Goal: Contribute content: Contribute content

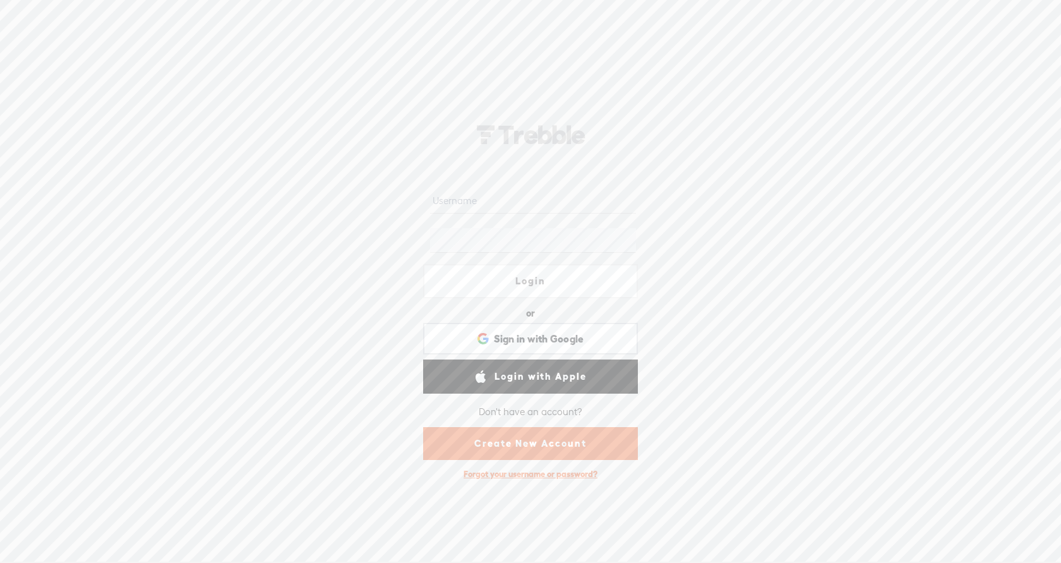
type input "punjabireans"
click at [557, 279] on link "Login" at bounding box center [530, 281] width 215 height 34
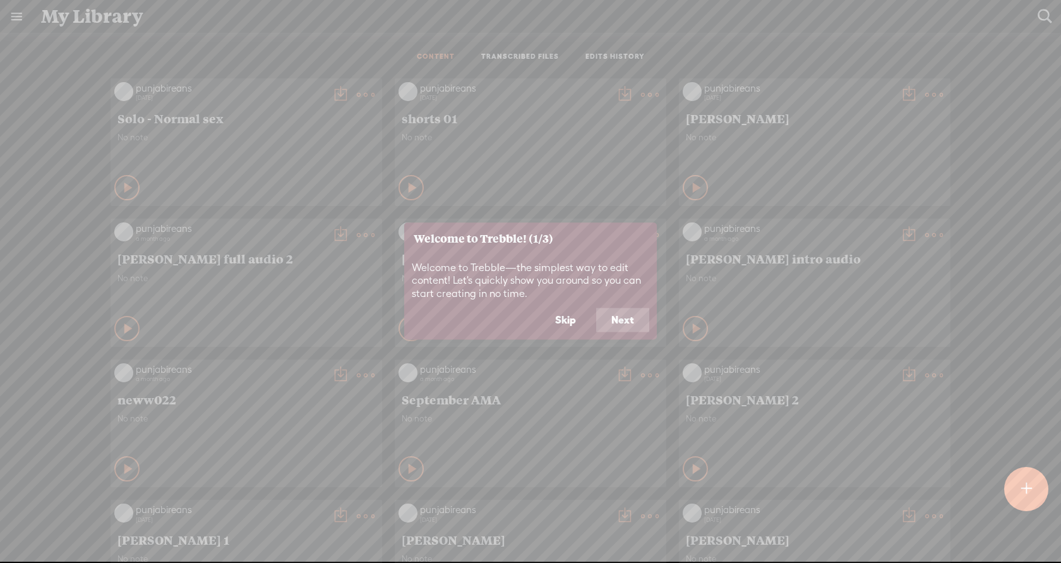
click at [561, 321] on button "Skip" at bounding box center [565, 320] width 51 height 24
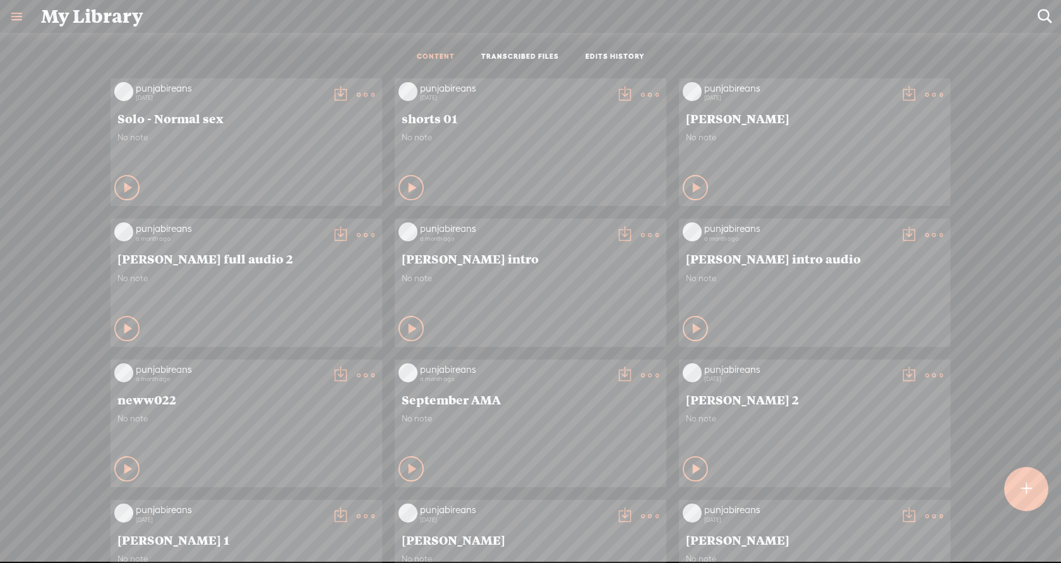
click at [1031, 490] on t at bounding box center [1025, 489] width 11 height 28
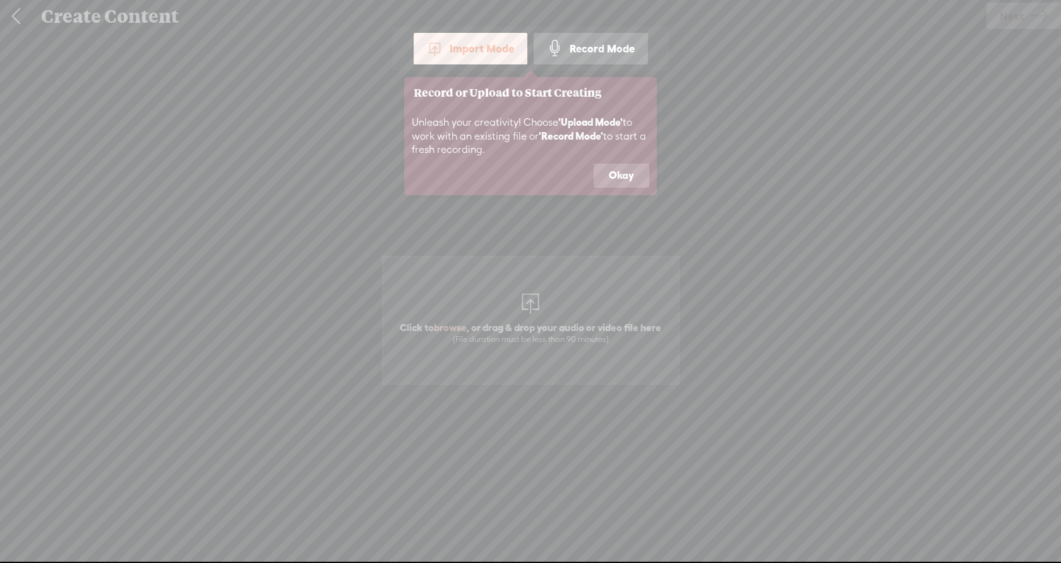
click at [620, 169] on button "Okay" at bounding box center [622, 176] width 56 height 24
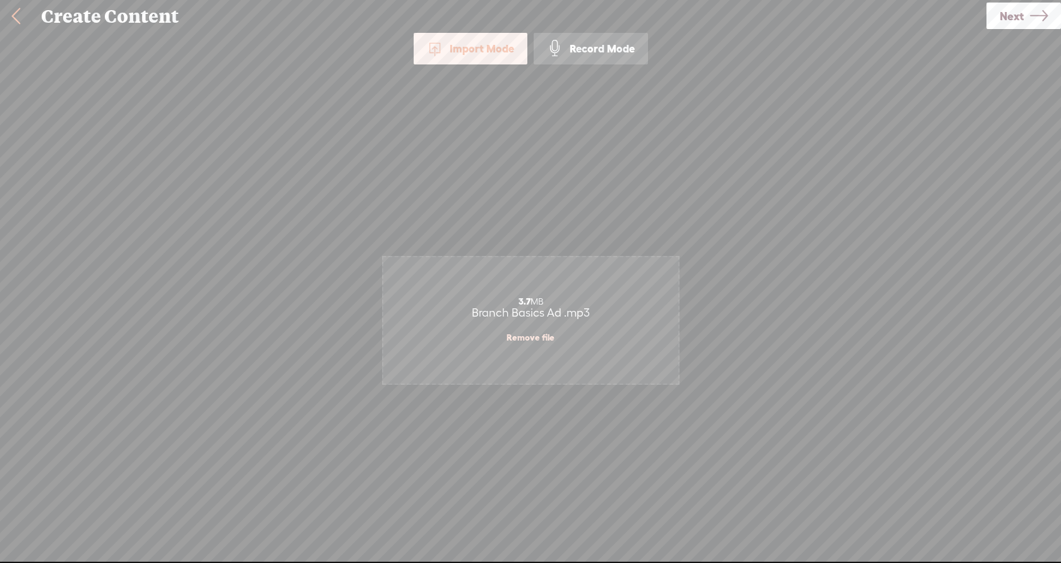
click at [1012, 25] on span "Next" at bounding box center [1012, 16] width 24 height 32
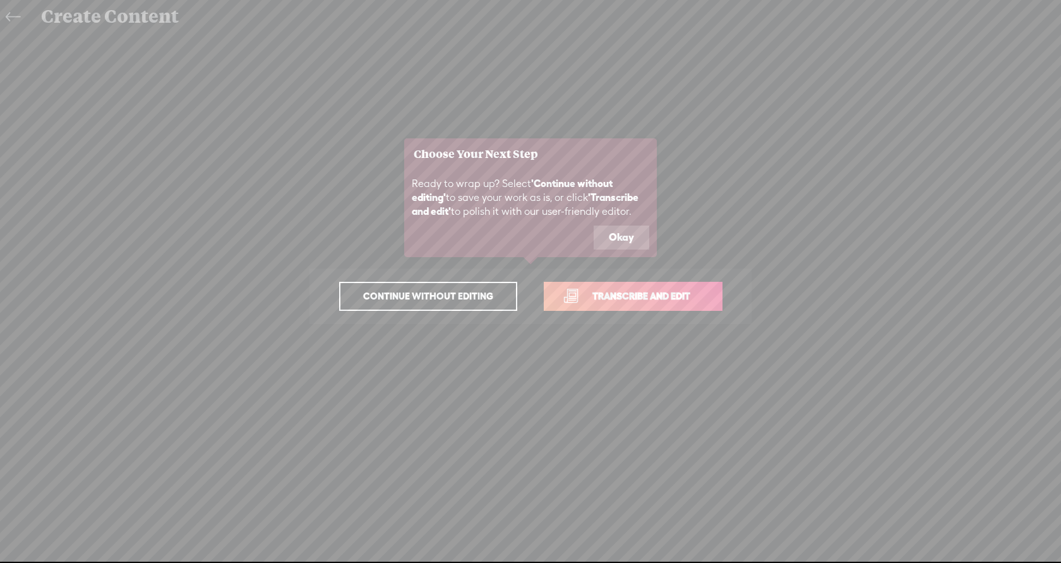
click at [657, 294] on span "Transcribe and edit" at bounding box center [641, 296] width 124 height 15
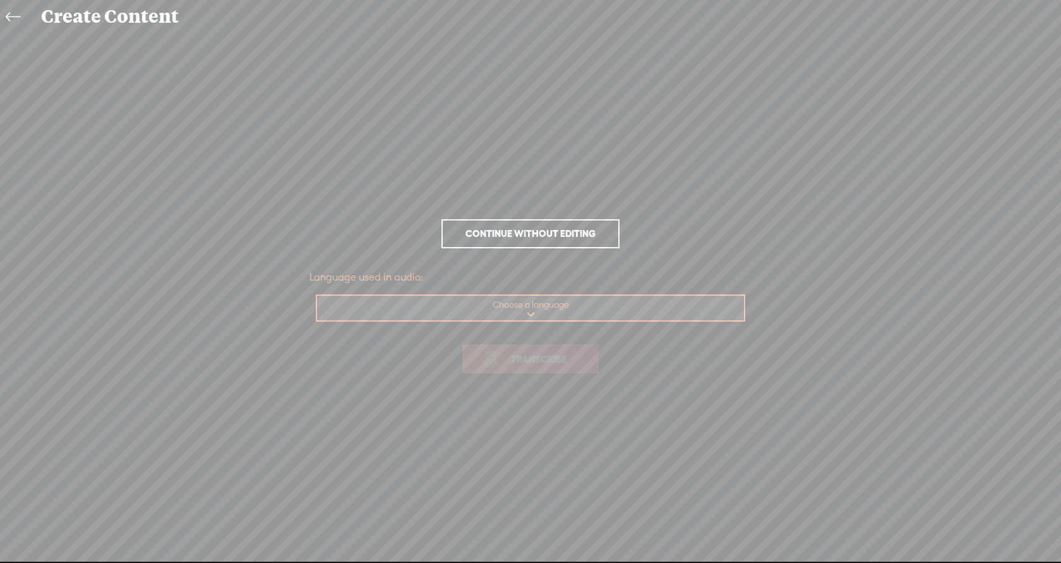
click at [554, 313] on select "Choose a language Afrikaans Albanian Amharic Arabic, Gulf Arabic, Modern Standa…" at bounding box center [531, 309] width 428 height 26
click at [537, 367] on link "Transcribe" at bounding box center [530, 358] width 136 height 29
click at [13, 20] on icon at bounding box center [13, 17] width 15 height 28
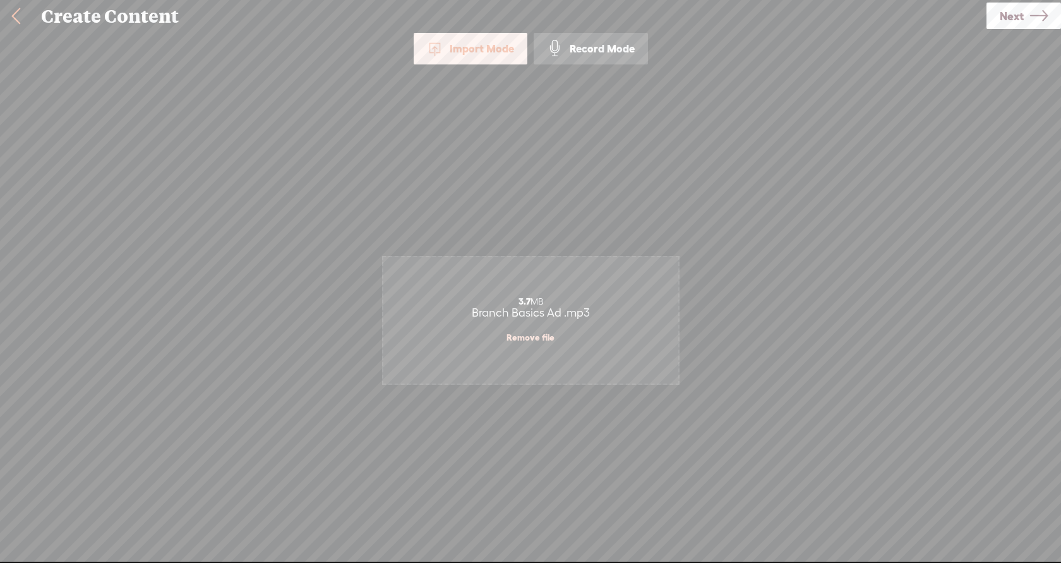
click at [1034, 22] on icon at bounding box center [1039, 16] width 18 height 32
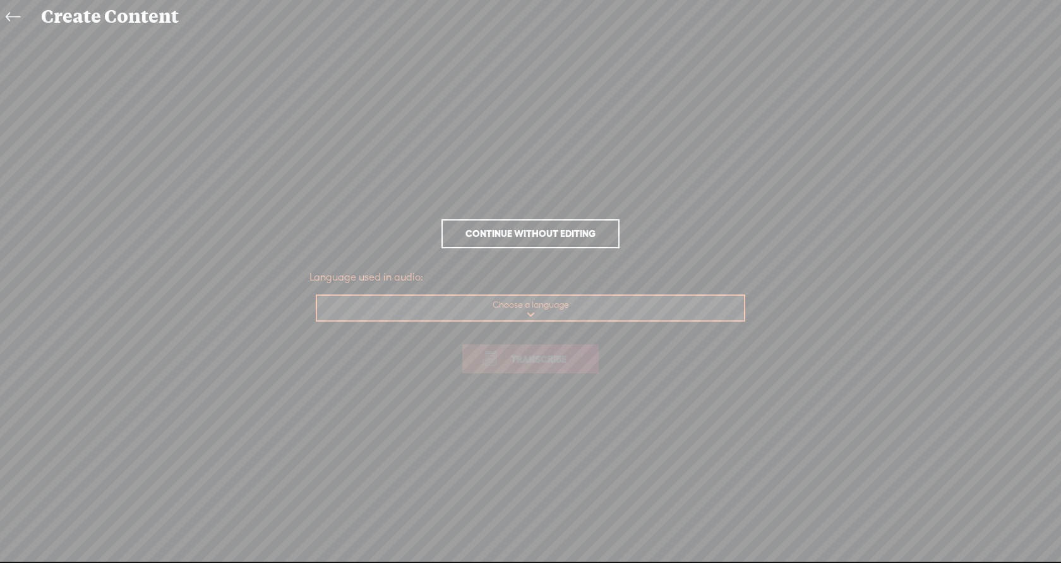
click at [528, 316] on select "Choose a language Afrikaans Albanian Amharic Arabic, Gulf Arabic, Modern Standa…" at bounding box center [531, 309] width 428 height 26
select select "en-US"
click at [317, 296] on select "Choose a language Afrikaans Albanian Amharic Arabic, Gulf Arabic, Modern Standa…" at bounding box center [531, 309] width 428 height 26
click at [522, 363] on span "Transcribe" at bounding box center [539, 359] width 82 height 15
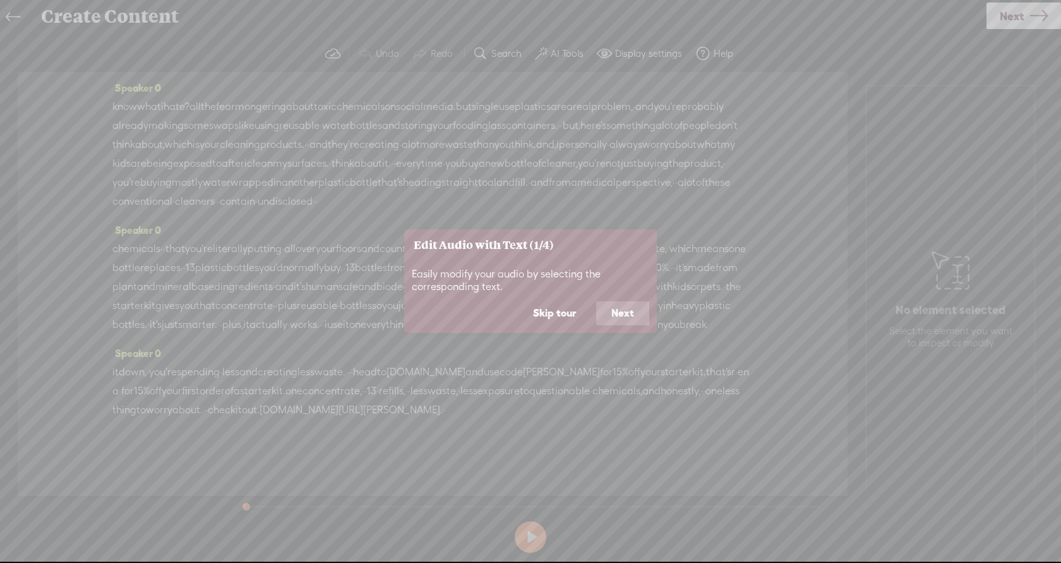
click at [563, 307] on button "Skip tour" at bounding box center [554, 313] width 73 height 24
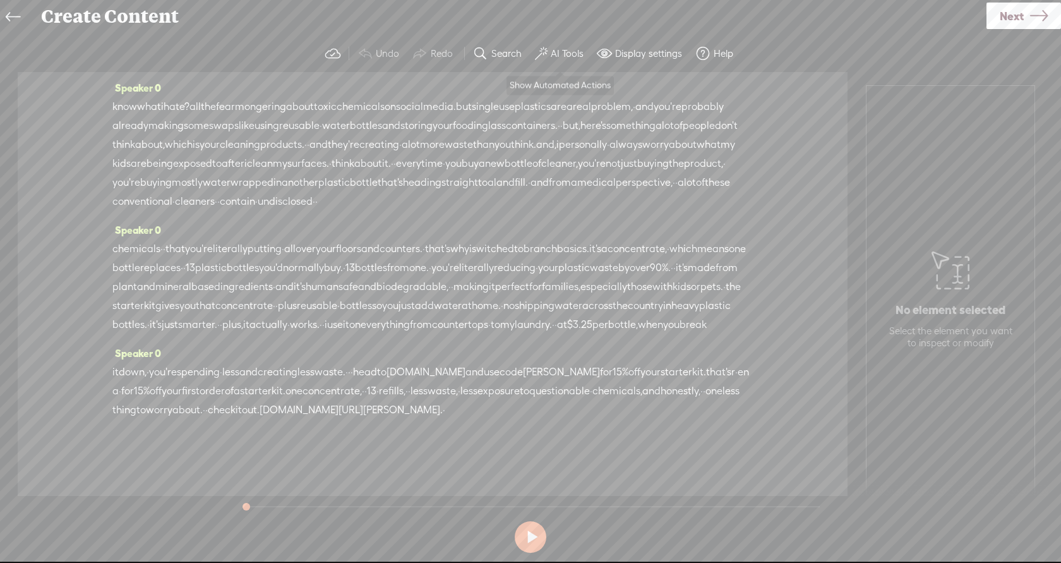
click at [562, 52] on label "AI Tools" at bounding box center [567, 53] width 33 height 13
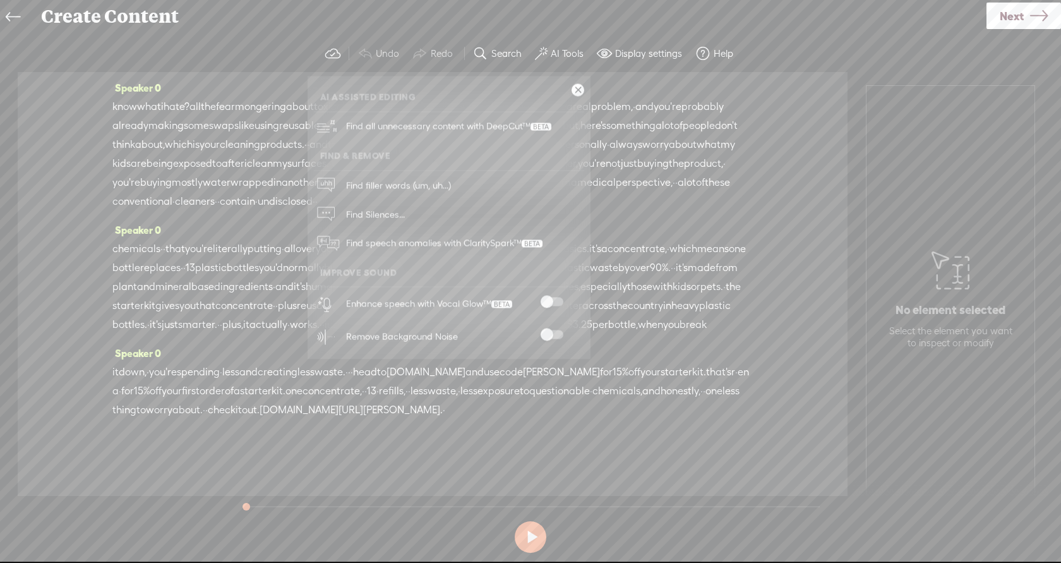
click at [557, 303] on span at bounding box center [551, 301] width 23 height 9
click at [557, 335] on span at bounding box center [551, 334] width 23 height 9
click at [1005, 18] on span "Next" at bounding box center [1012, 16] width 24 height 32
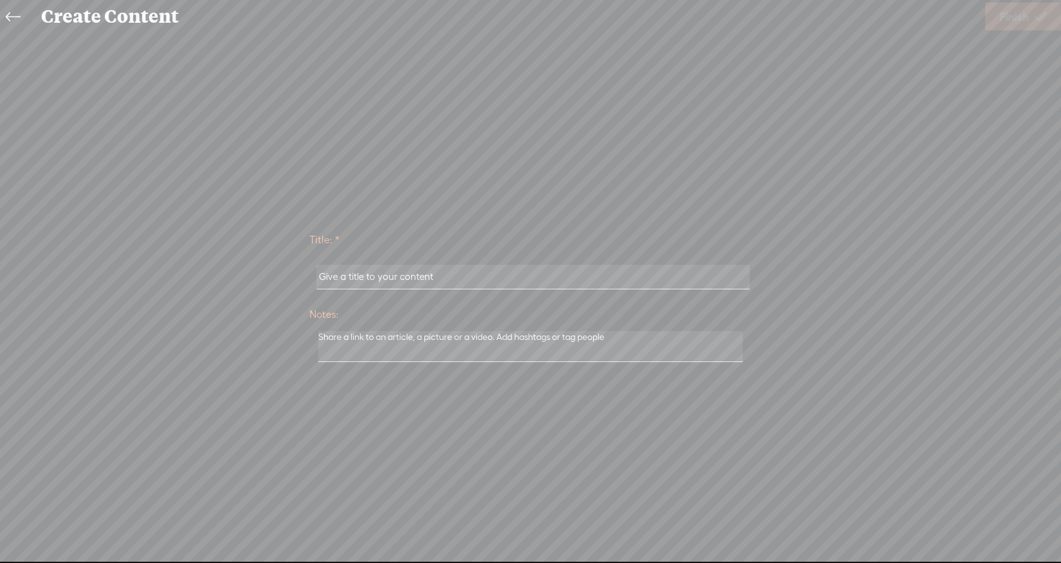
click at [532, 270] on input "text" at bounding box center [532, 277] width 433 height 25
type input "Branch Basic Ad"
click at [1012, 23] on span "Finish" at bounding box center [1014, 17] width 29 height 32
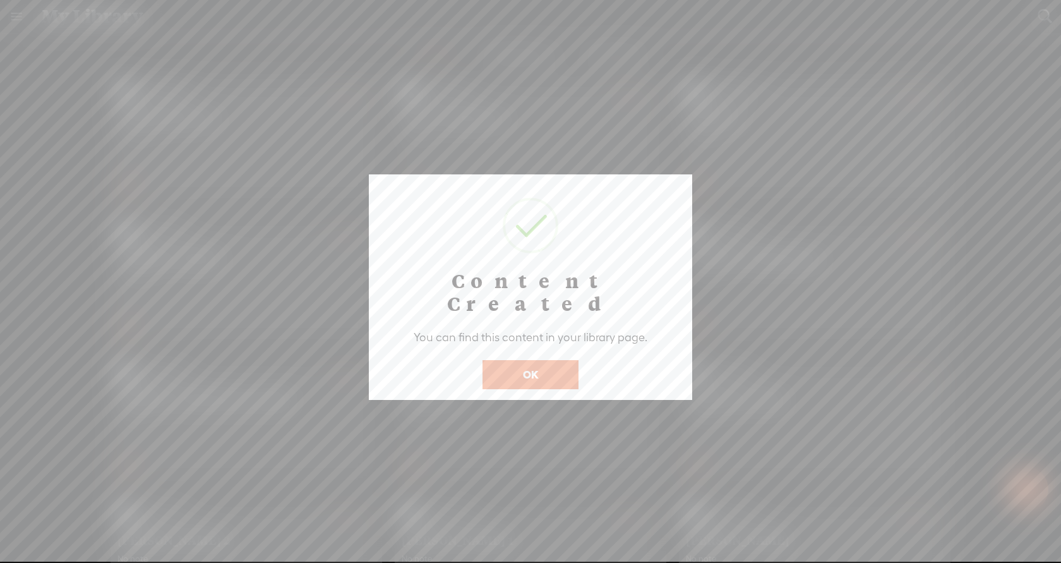
click at [498, 360] on button "OK" at bounding box center [530, 374] width 96 height 29
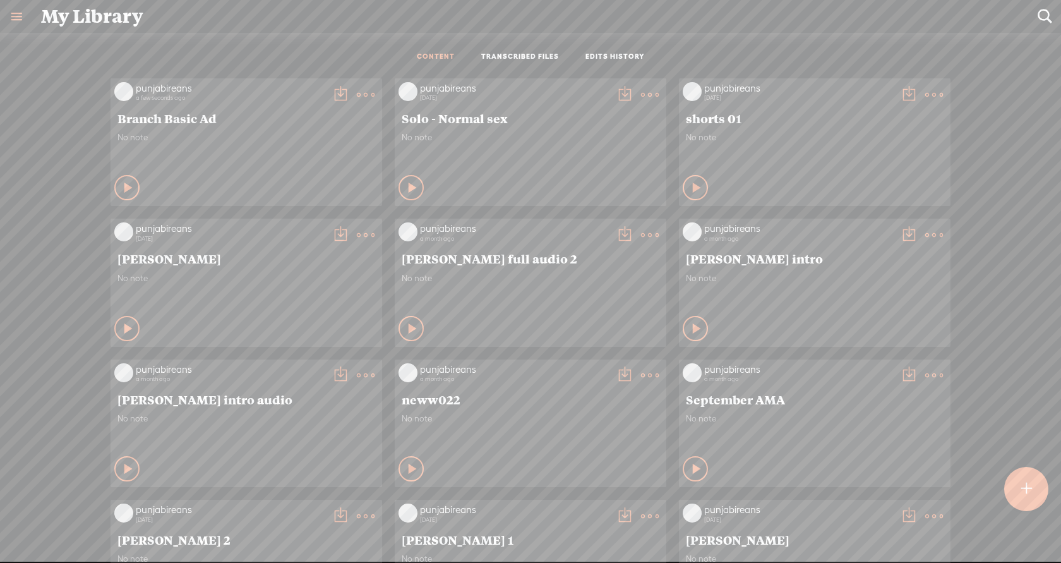
click at [331, 93] on t at bounding box center [340, 95] width 18 height 18
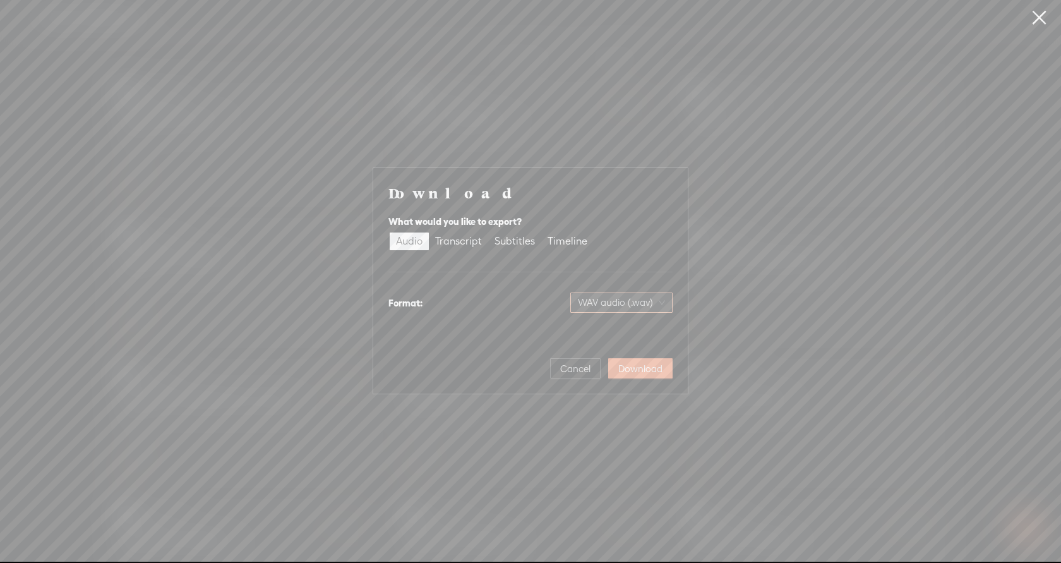
click at [608, 302] on span "WAV audio (.wav)" at bounding box center [621, 302] width 87 height 19
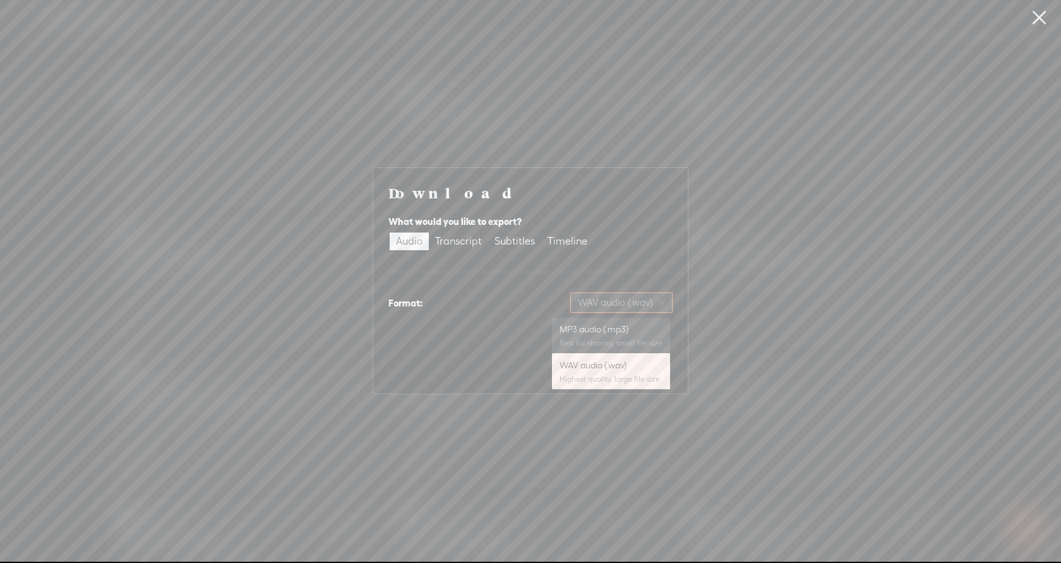
click at [606, 336] on div "MP3 audio (.mp3) Best for sharing, small file size" at bounding box center [610, 335] width 103 height 30
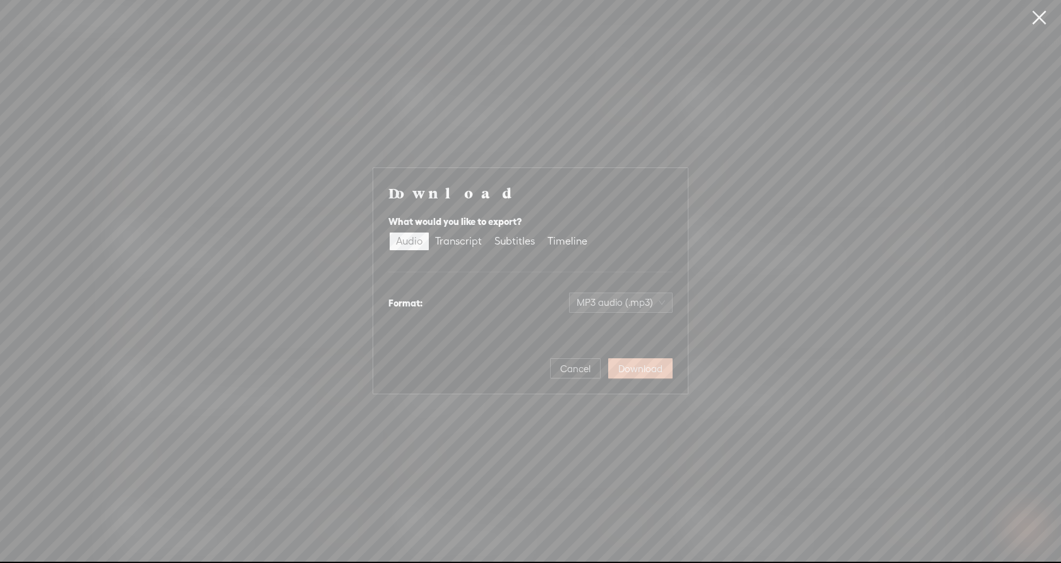
click at [621, 364] on span "Download" at bounding box center [640, 368] width 44 height 13
